Goal: Find specific page/section: Find specific page/section

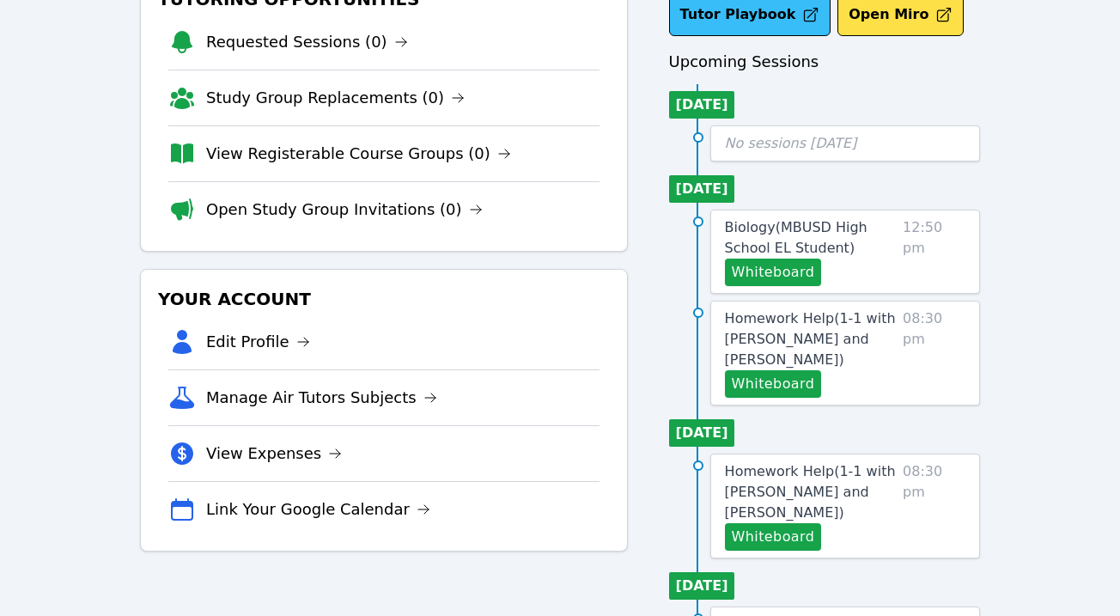
scroll to position [86, 0]
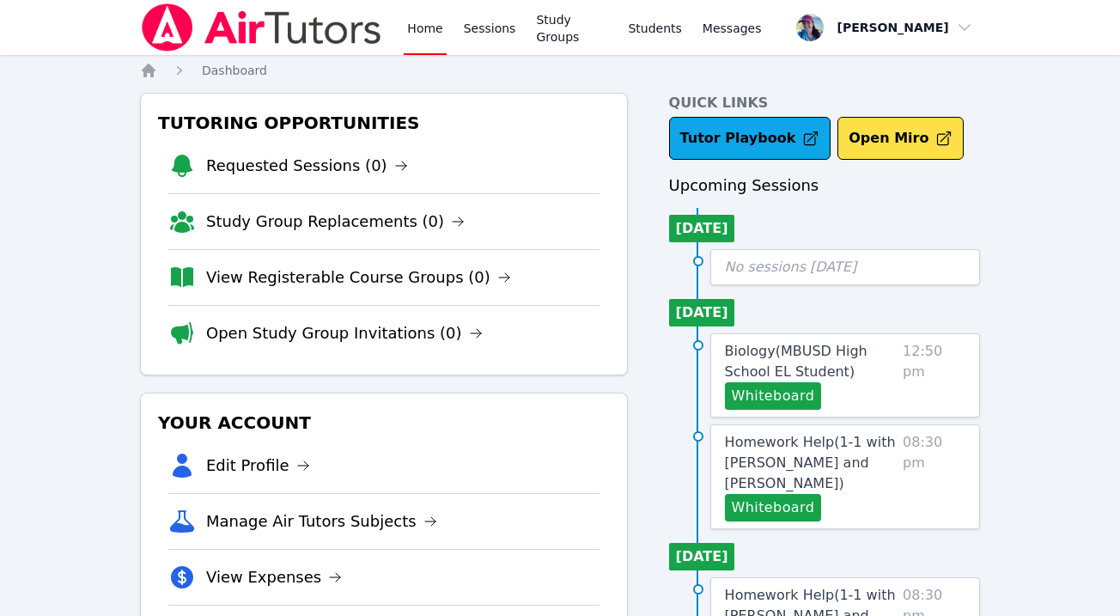
scroll to position [869, 0]
click at [756, 148] on link "Tutor Playbook" at bounding box center [750, 138] width 162 height 43
